Goal: Navigation & Orientation: Find specific page/section

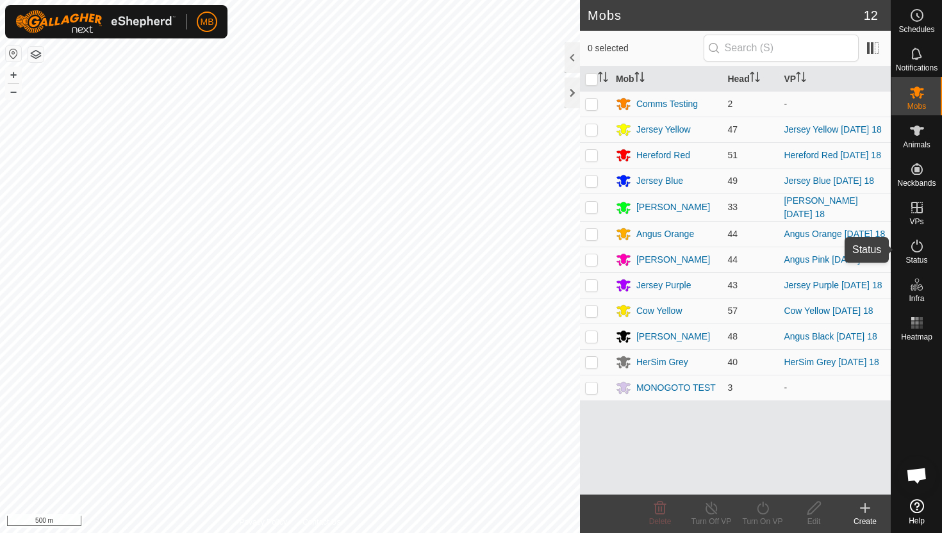
click at [910, 245] on icon at bounding box center [916, 245] width 15 height 15
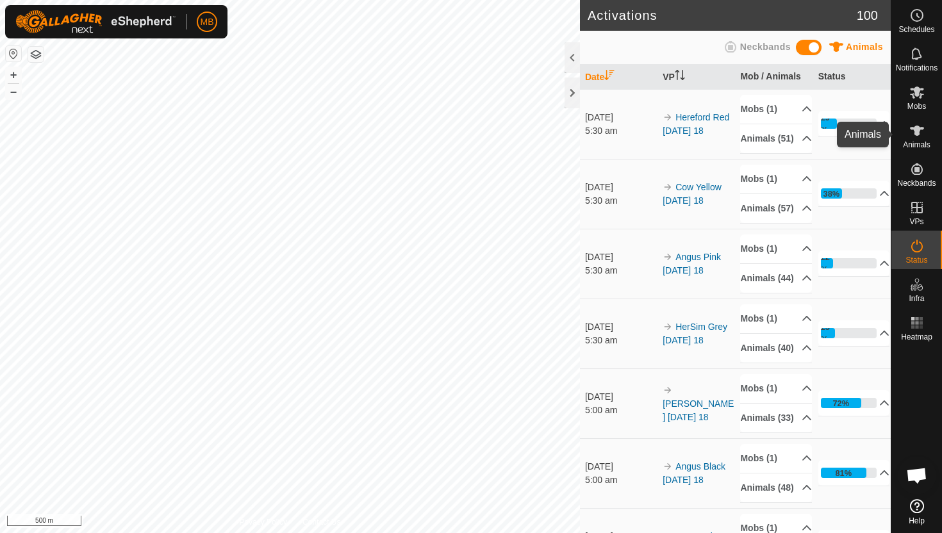
click at [915, 130] on icon at bounding box center [917, 131] width 14 height 10
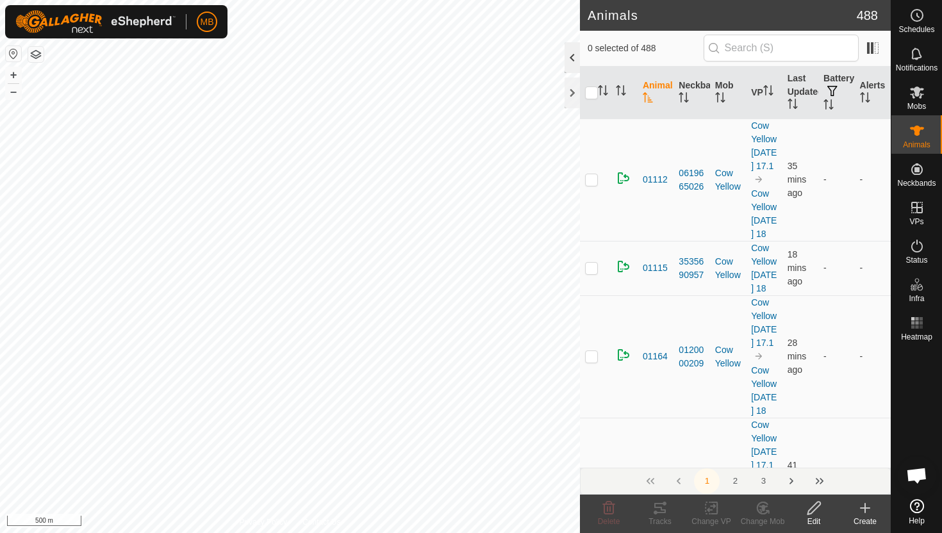
click at [571, 56] on div at bounding box center [571, 57] width 15 height 31
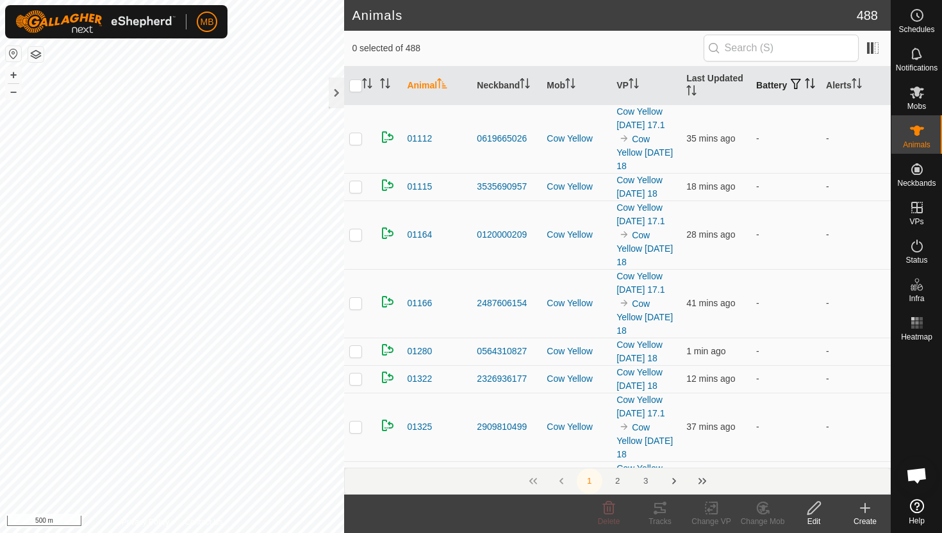
click at [805, 87] on icon "Activate to sort" at bounding box center [810, 83] width 10 height 10
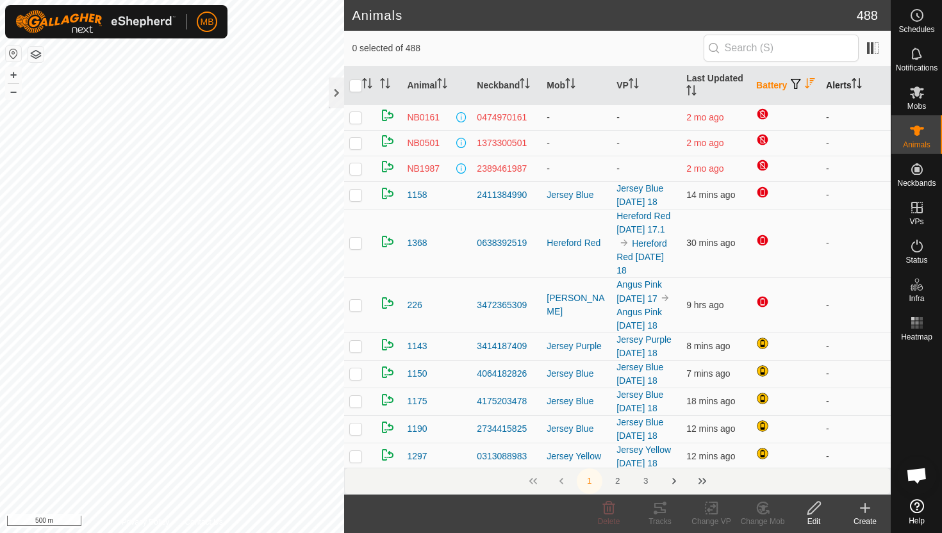
click at [862, 80] on icon "Activate to sort" at bounding box center [856, 83] width 10 height 10
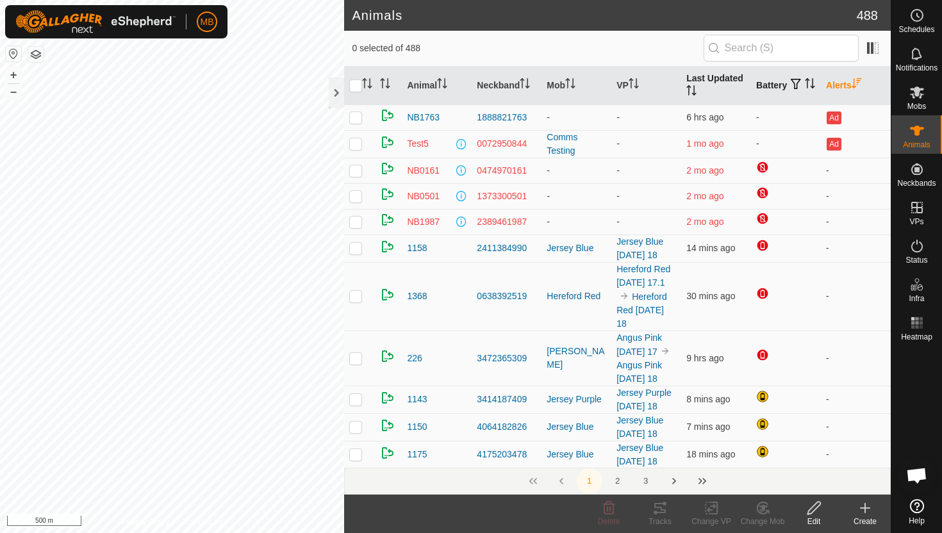
click at [692, 87] on icon "Activate to sort" at bounding box center [691, 90] width 10 height 10
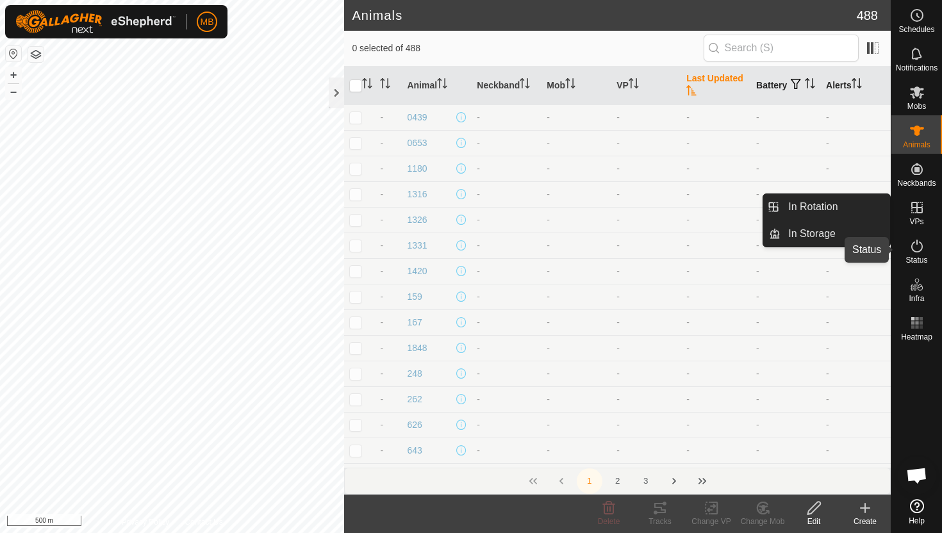
click at [915, 247] on icon at bounding box center [916, 245] width 15 height 15
